Goal: Understand process/instructions

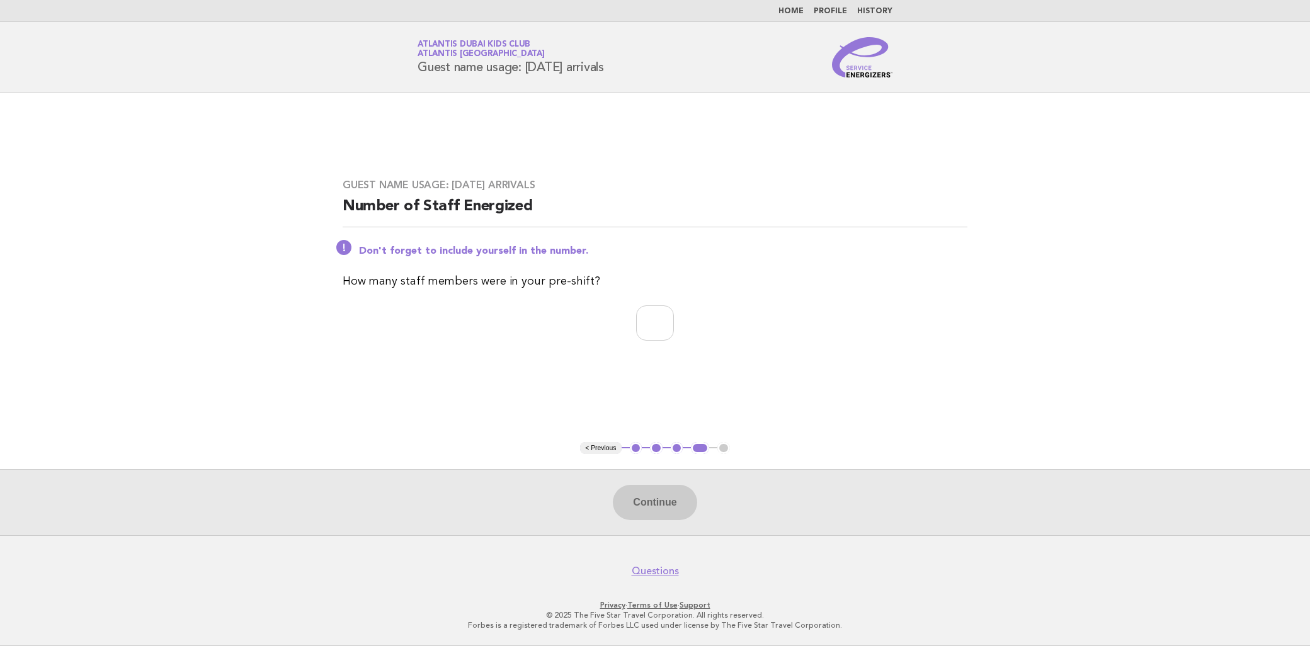
click at [688, 243] on div "Don't forget to include yourself in the number." at bounding box center [655, 249] width 625 height 15
click at [637, 307] on input "number" at bounding box center [655, 322] width 38 height 35
type input "**"
click at [659, 519] on button "Continue" at bounding box center [655, 502] width 84 height 35
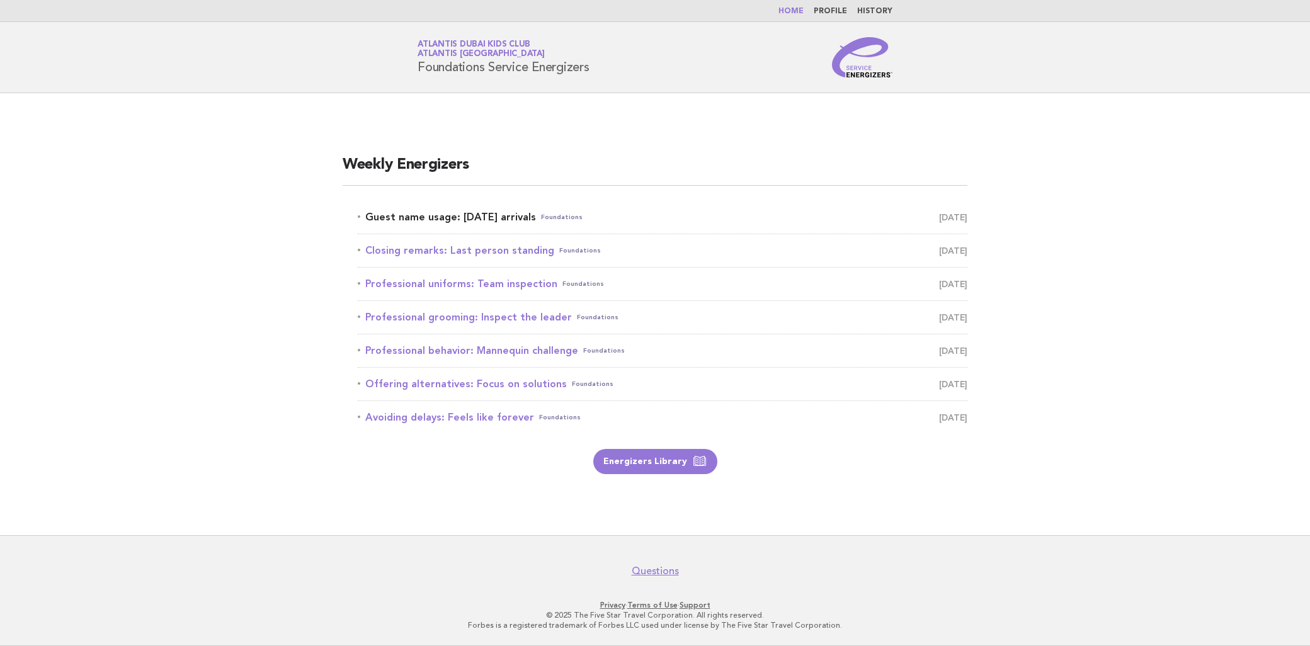
click at [514, 217] on link "Guest name usage: Today's arrivals Foundations September 1" at bounding box center [663, 217] width 610 height 18
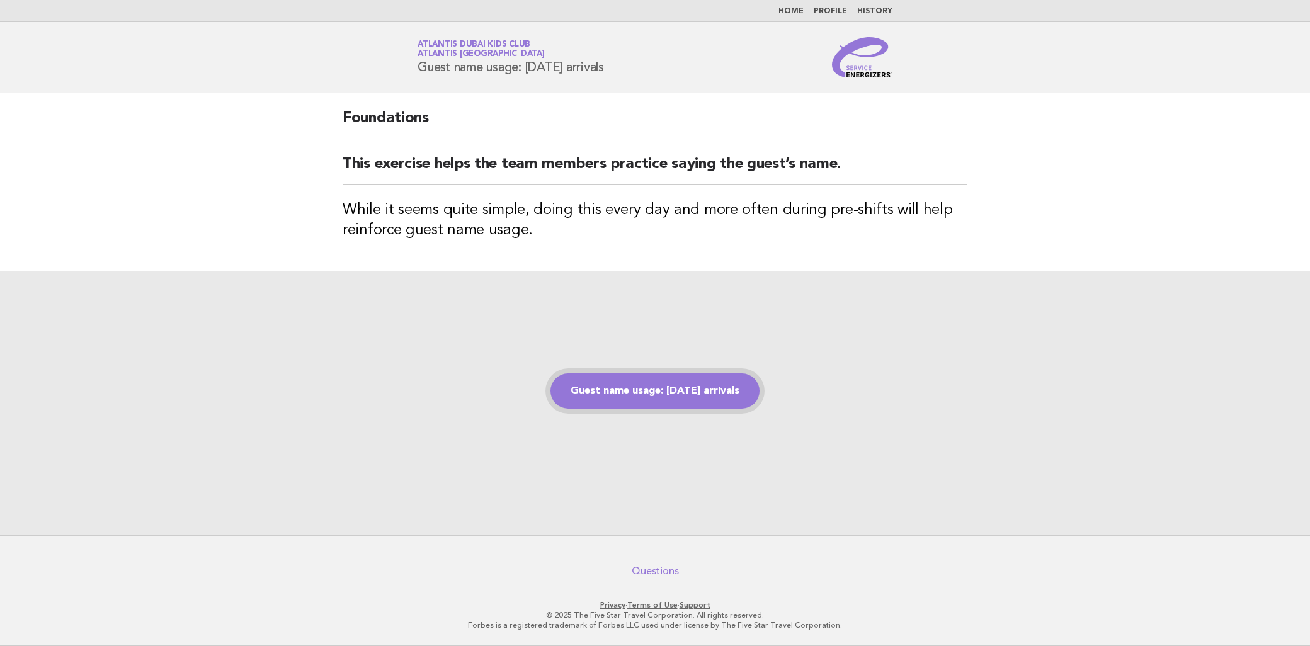
click at [735, 400] on link "Guest name usage: [DATE] arrivals" at bounding box center [654, 390] width 209 height 35
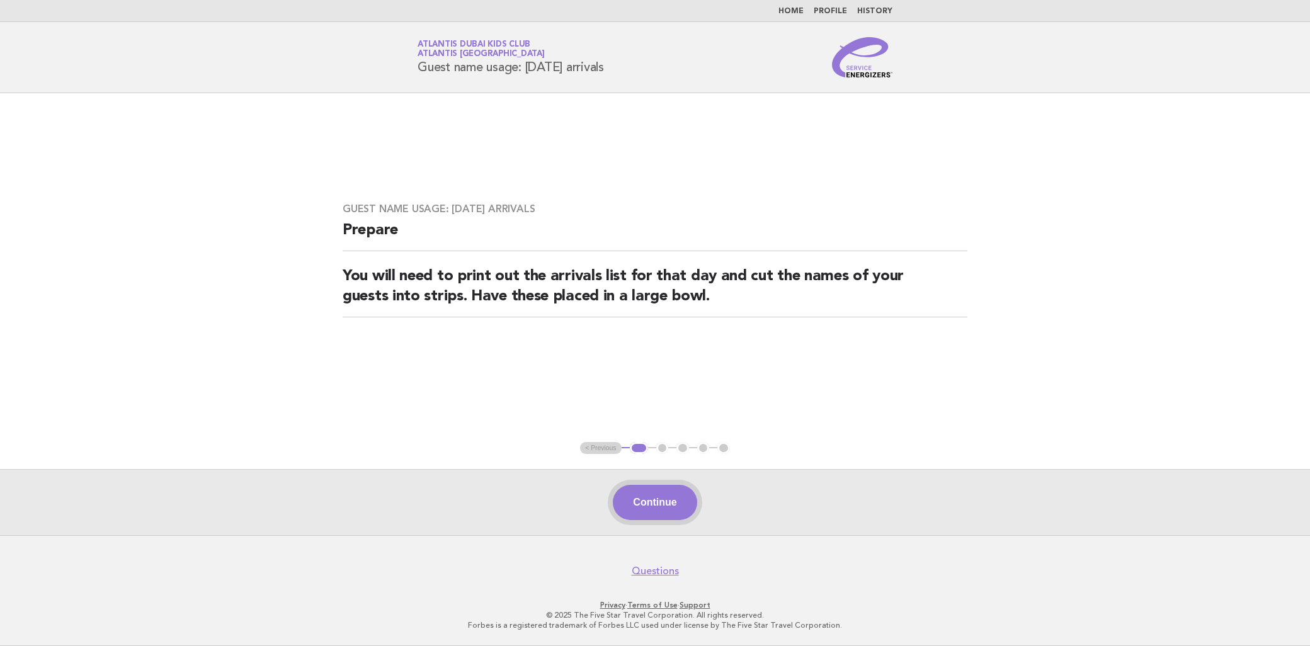
click at [691, 494] on button "Continue" at bounding box center [655, 502] width 84 height 35
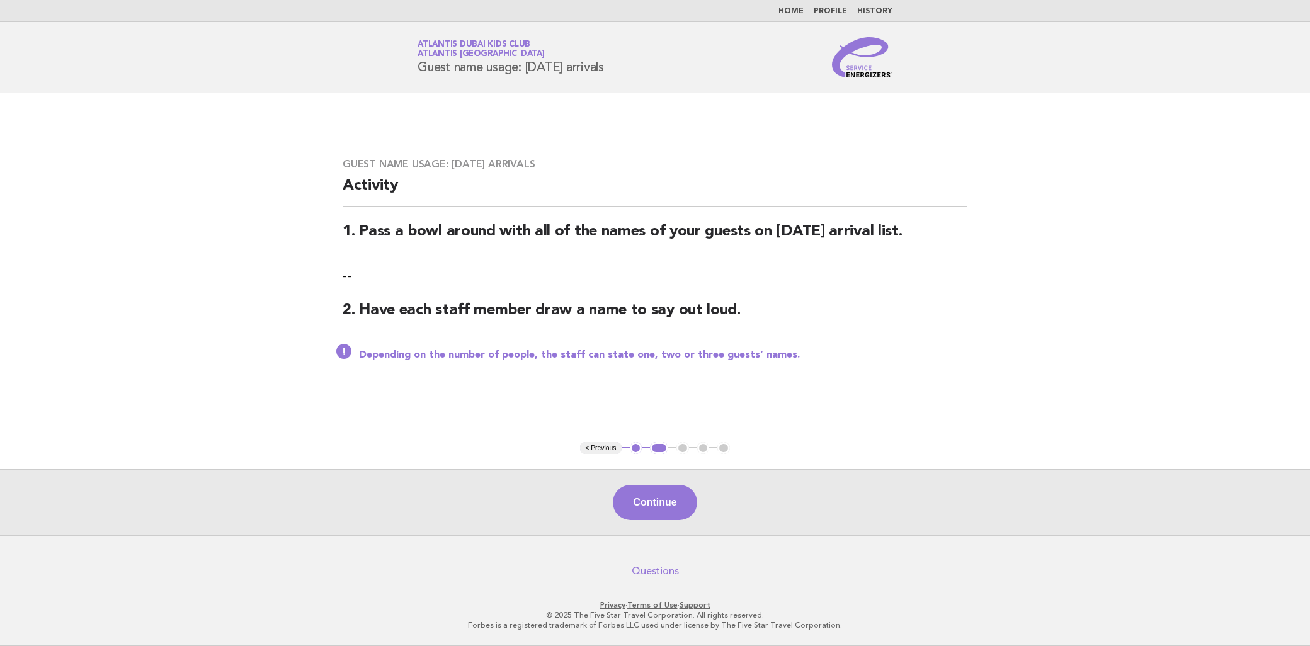
click at [683, 496] on button "Continue" at bounding box center [655, 502] width 84 height 35
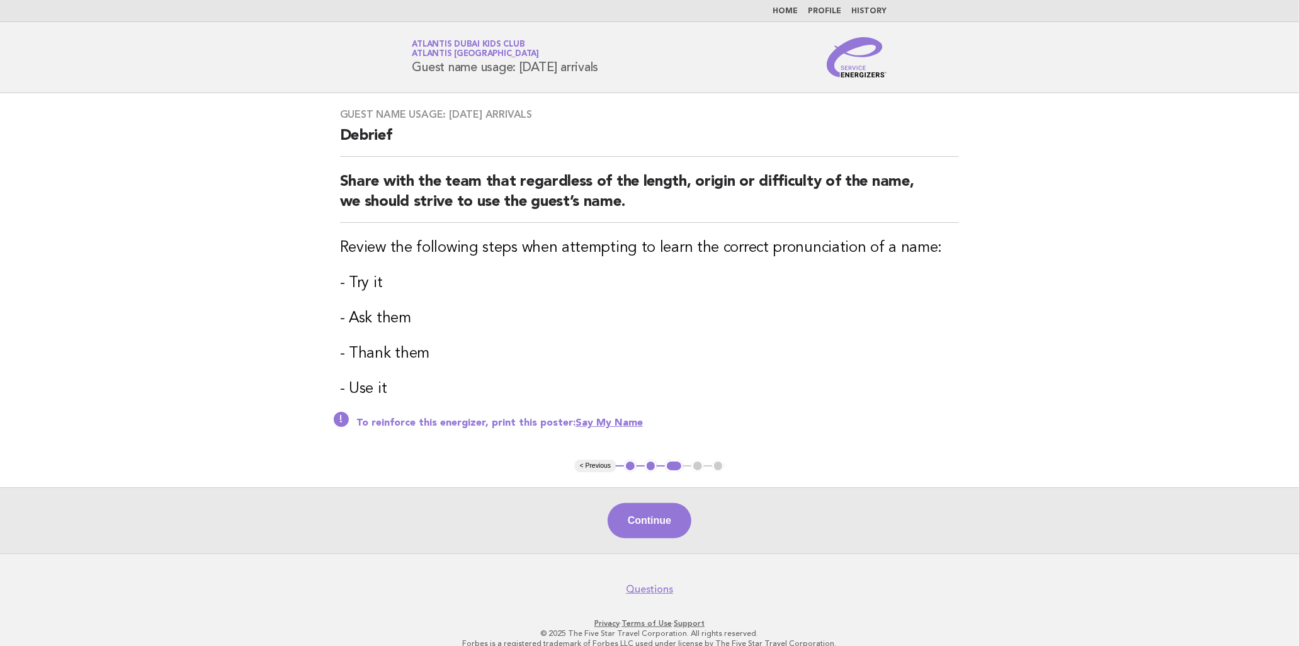
click at [685, 536] on div "Continue" at bounding box center [649, 520] width 1299 height 66
click at [685, 528] on button "Continue" at bounding box center [650, 520] width 84 height 35
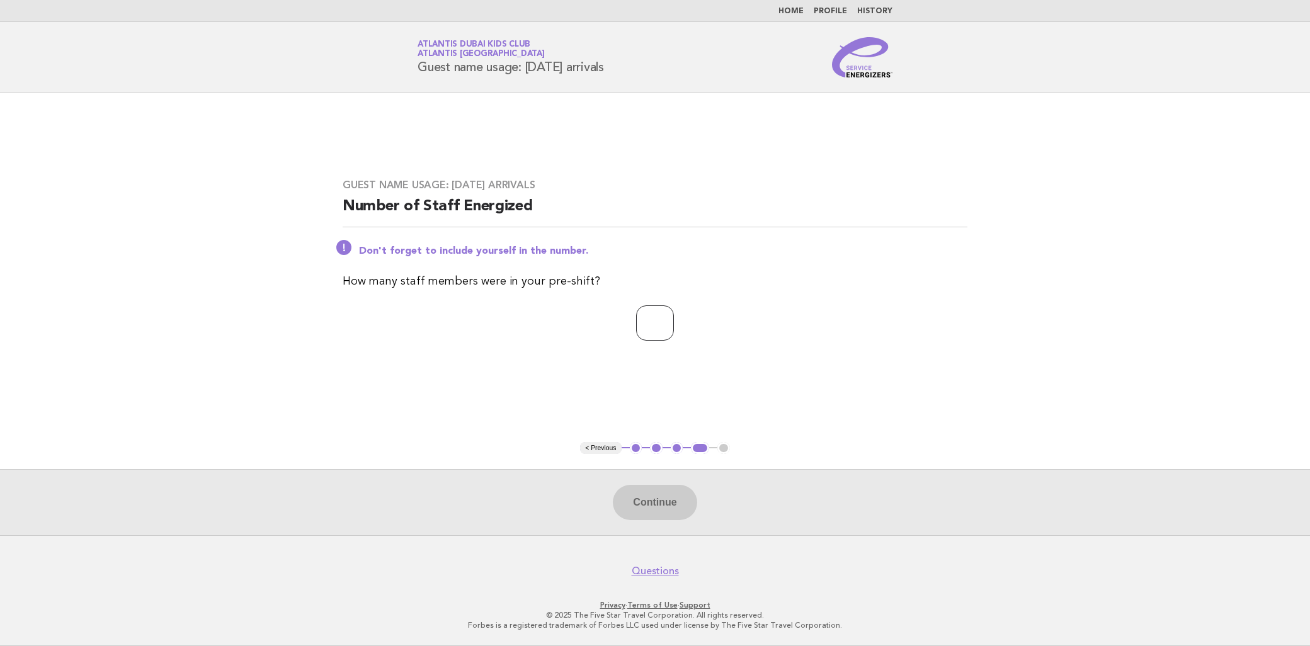
click at [647, 310] on input "number" at bounding box center [655, 322] width 38 height 35
type input "**"
click at [673, 515] on button "Continue" at bounding box center [655, 502] width 84 height 35
